Goal: Navigation & Orientation: Find specific page/section

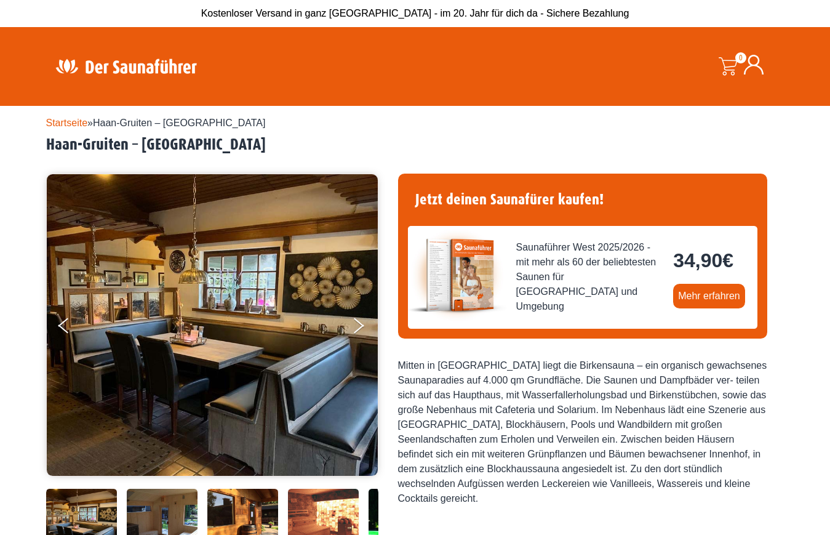
click at [348, 320] on img at bounding box center [212, 325] width 331 height 302
click at [351, 322] on button "Next" at bounding box center [366, 328] width 31 height 31
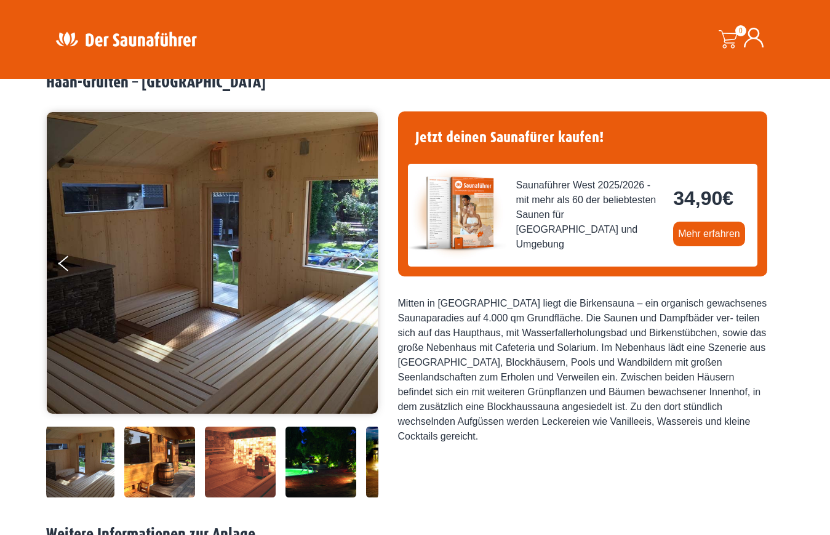
scroll to position [62, 0]
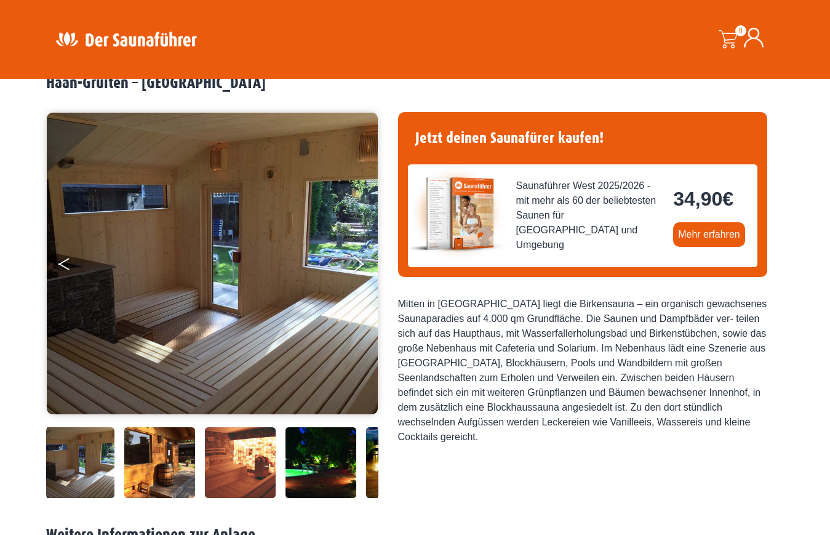
click at [71, 274] on button "Previous" at bounding box center [73, 266] width 31 height 31
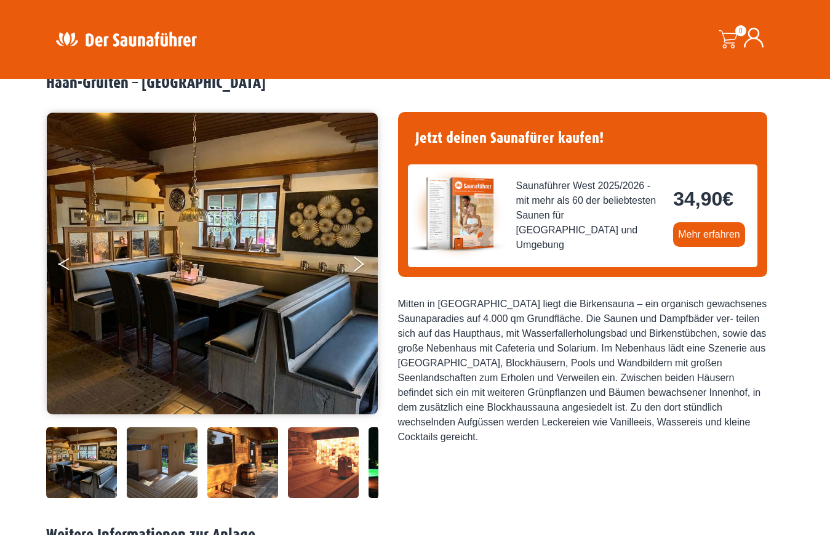
click at [73, 270] on button "Previous" at bounding box center [73, 266] width 31 height 31
click at [70, 263] on button "Previous" at bounding box center [73, 266] width 31 height 31
click at [61, 260] on button "Previous" at bounding box center [73, 266] width 31 height 31
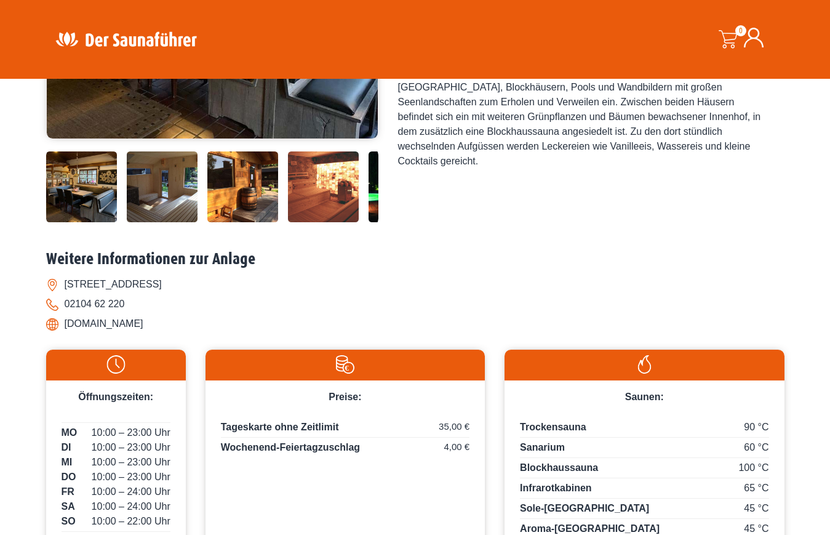
scroll to position [308, 0]
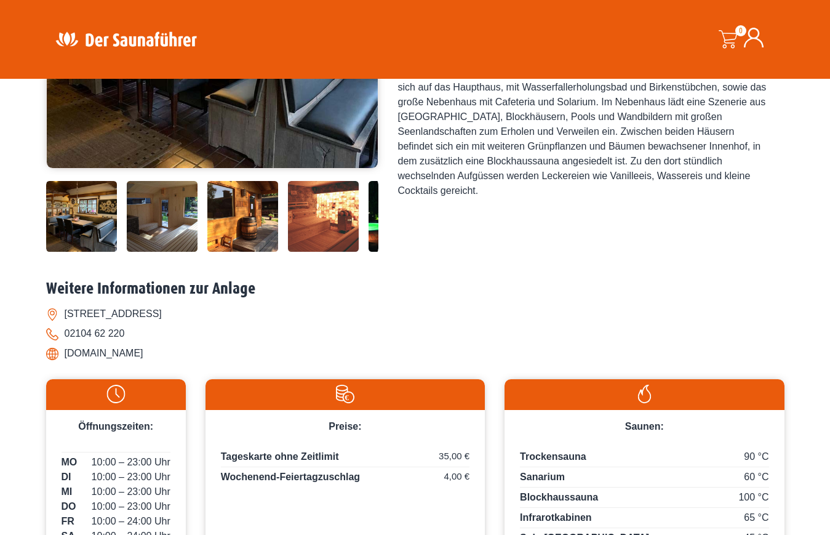
click at [289, 230] on img at bounding box center [323, 216] width 71 height 71
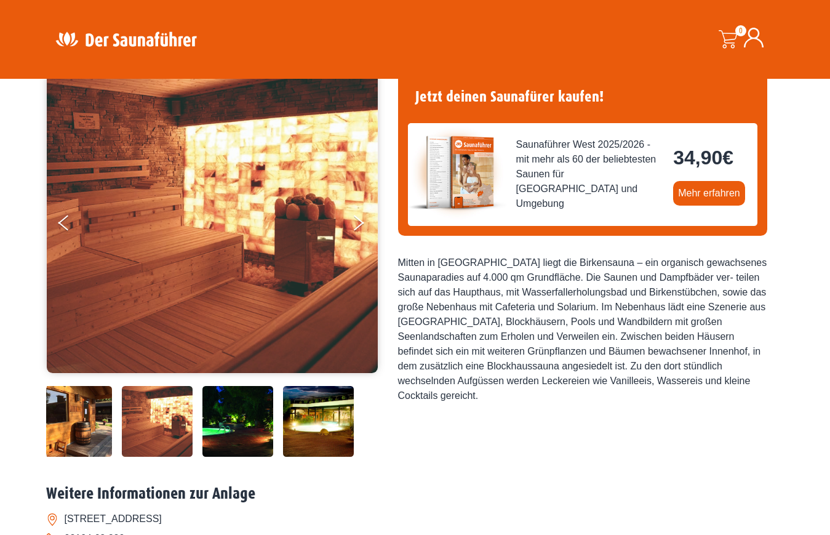
scroll to position [185, 0]
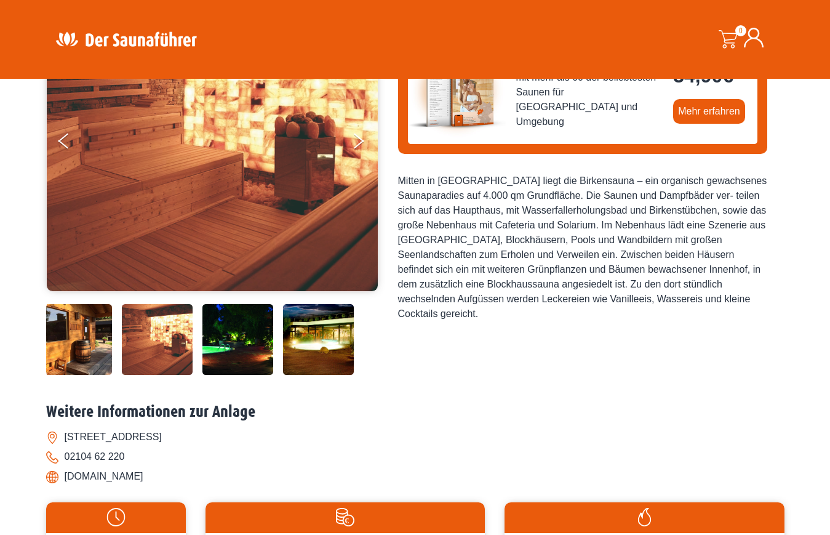
click at [261, 329] on img at bounding box center [237, 339] width 71 height 71
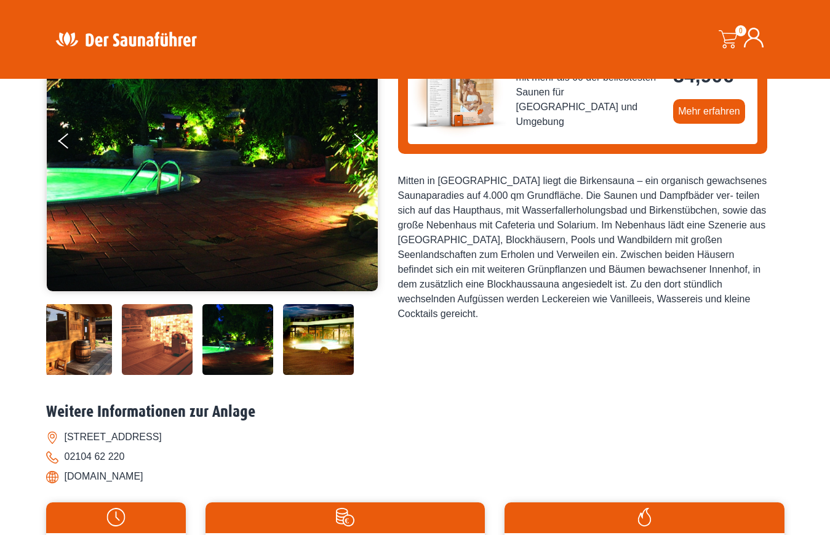
click at [297, 337] on img at bounding box center [318, 339] width 71 height 71
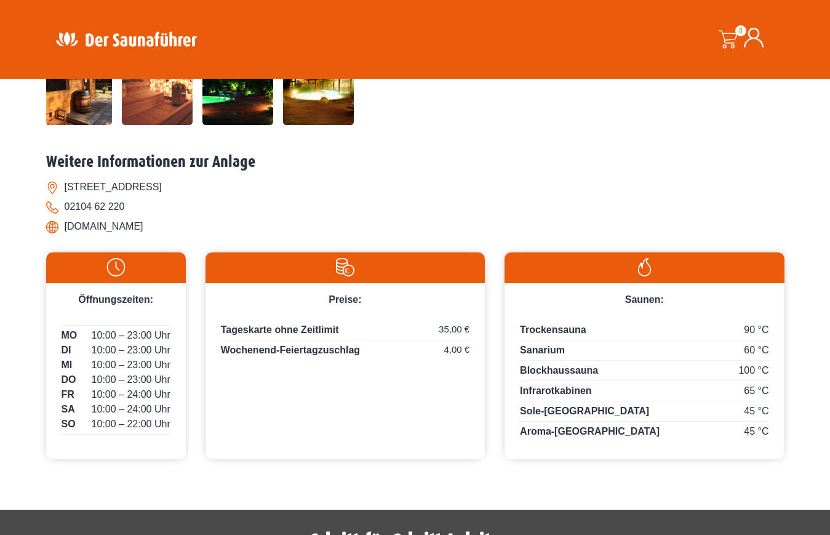
scroll to position [492, 0]
